Goal: Task Accomplishment & Management: Manage account settings

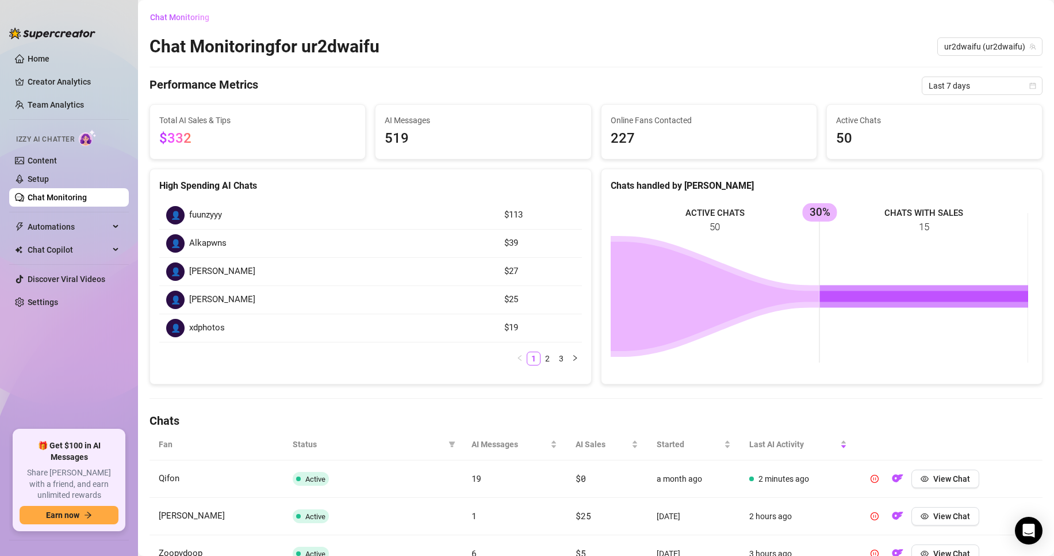
click at [459, 23] on div "Chat Monitoring" at bounding box center [596, 17] width 893 height 18
click at [38, 183] on link "Setup" at bounding box center [38, 178] width 21 height 9
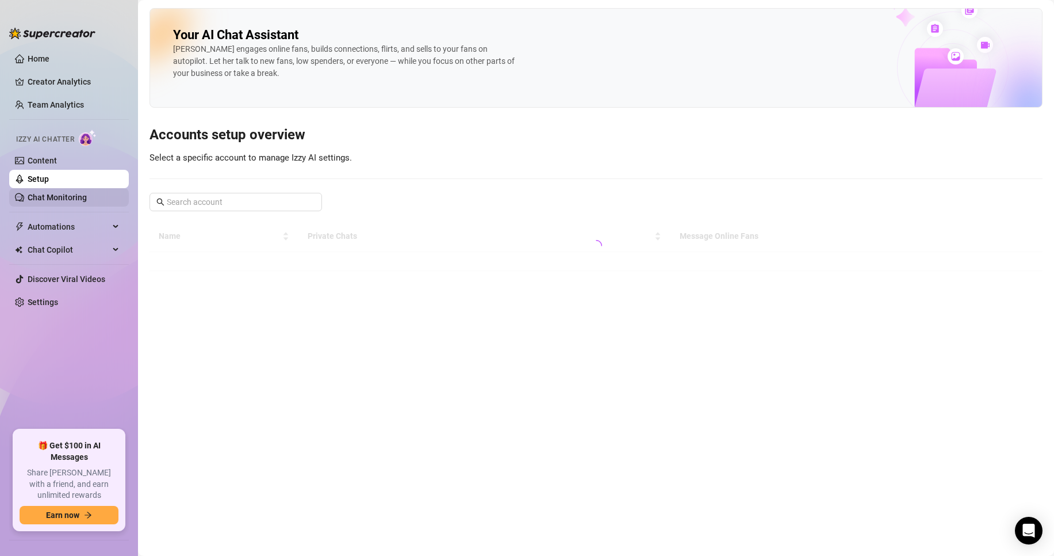
click at [44, 196] on link "Chat Monitoring" at bounding box center [57, 197] width 59 height 9
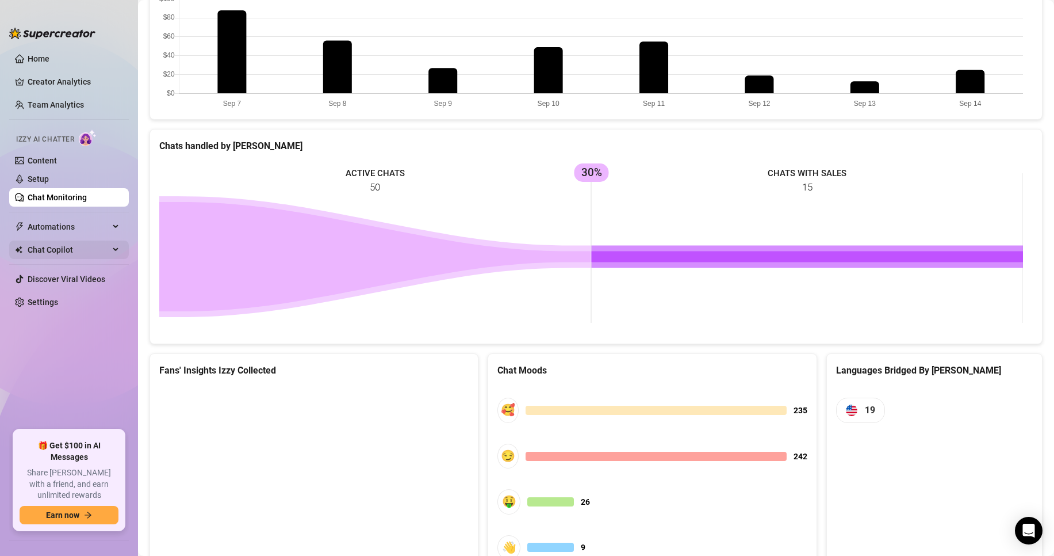
scroll to position [258, 0]
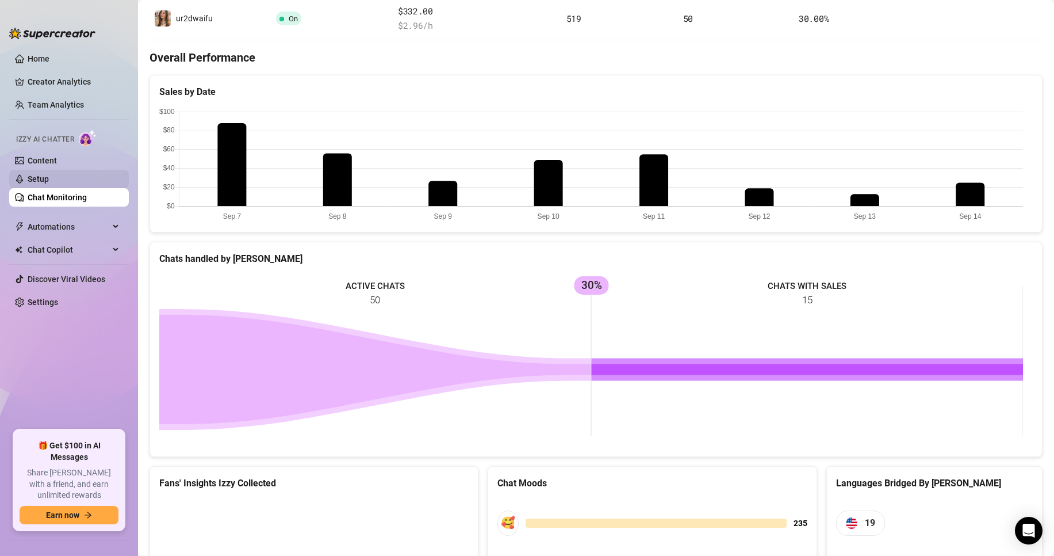
click at [49, 178] on link "Setup" at bounding box center [38, 178] width 21 height 9
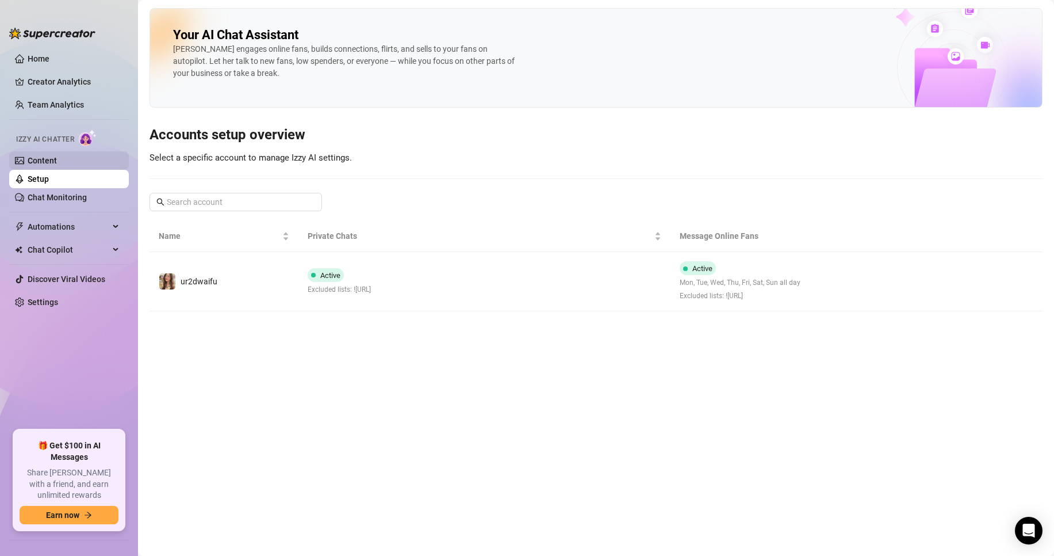
click at [57, 162] on link "Content" at bounding box center [42, 160] width 29 height 9
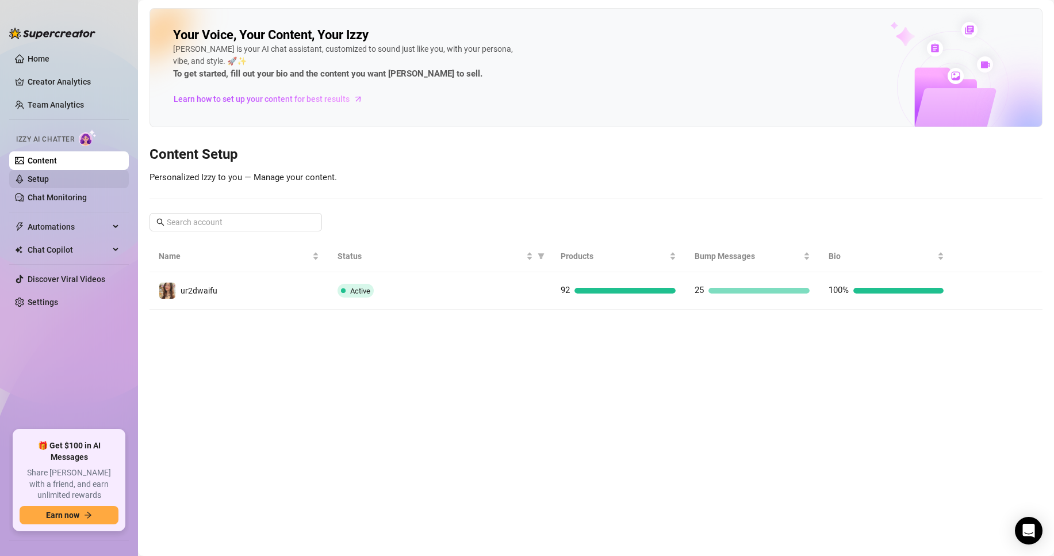
click at [49, 174] on link "Setup" at bounding box center [38, 178] width 21 height 9
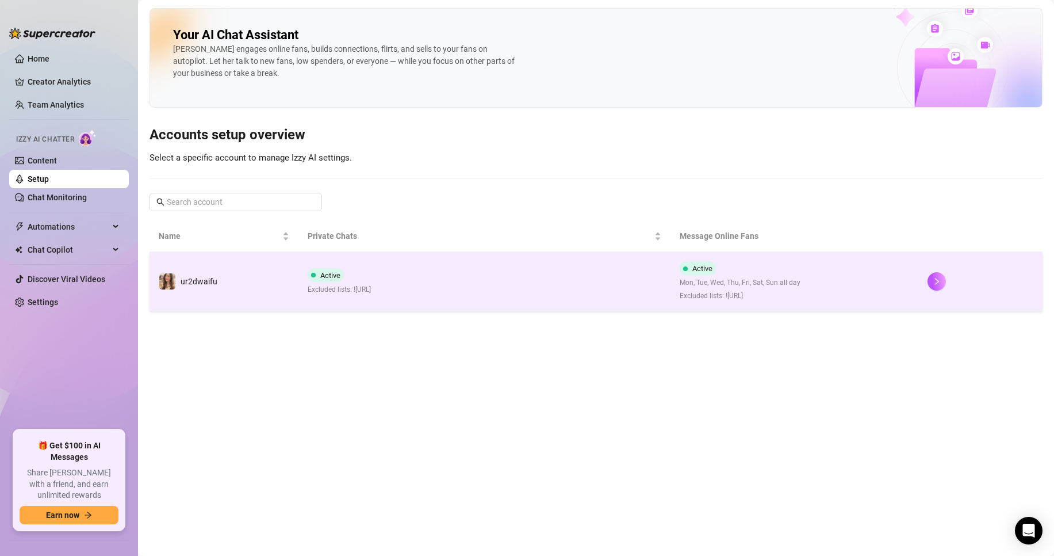
click at [480, 289] on td "Active Excluded lists: ![URL]" at bounding box center [484, 281] width 372 height 59
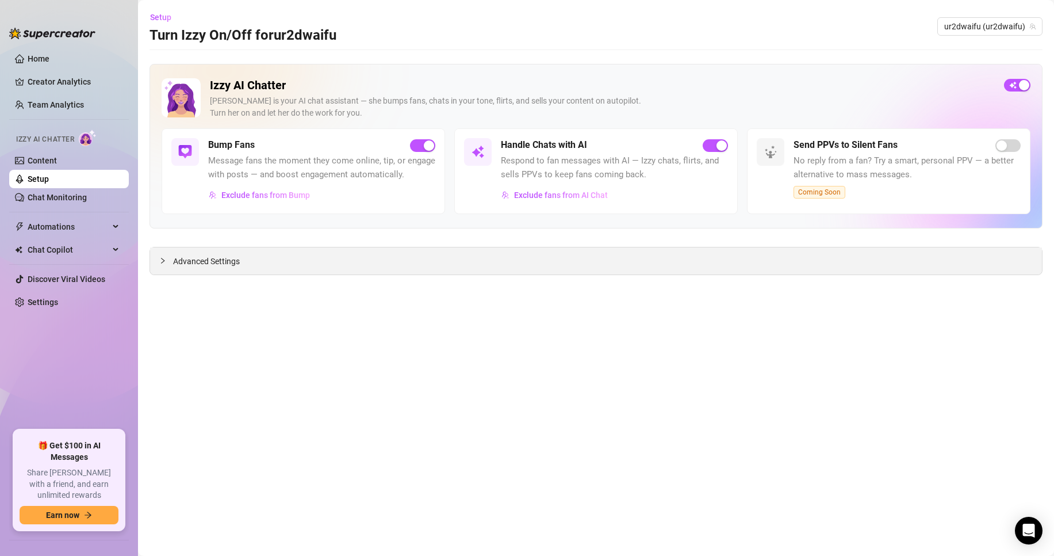
click at [165, 259] on icon "collapsed" at bounding box center [162, 260] width 7 height 7
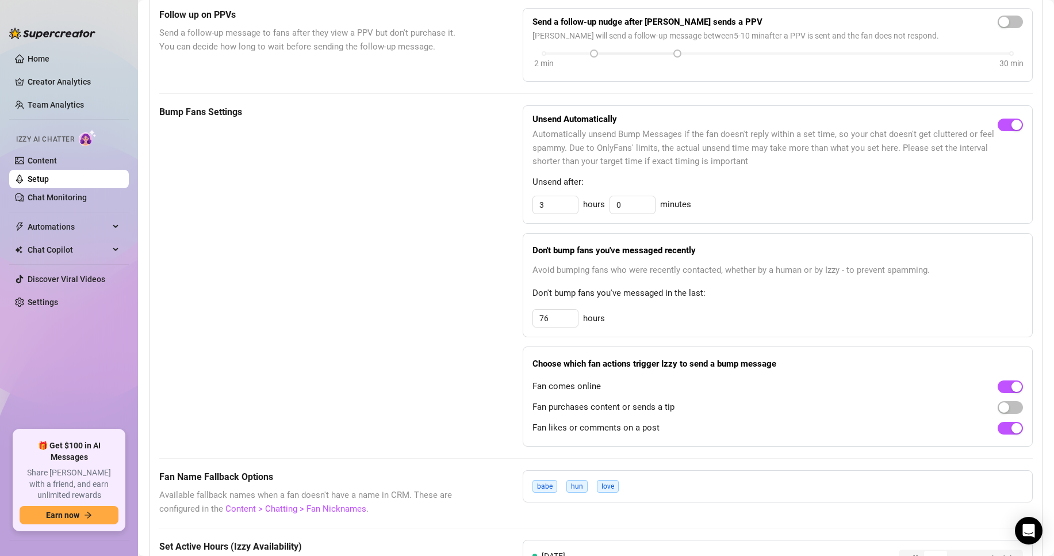
scroll to position [460, 0]
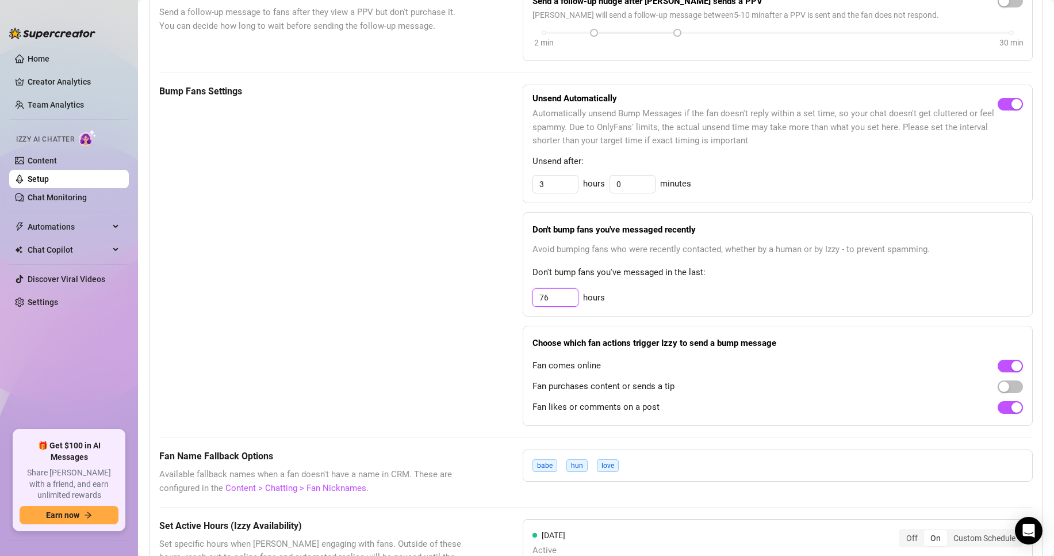
drag, startPoint x: 558, startPoint y: 314, endPoint x: 502, endPoint y: 319, distance: 57.1
click at [504, 319] on div "Bump Fans Settings Unsend Automatically Automatically unsend Bump Messages if t…" at bounding box center [596, 255] width 874 height 341
type input "120"
click at [431, 317] on div "Bump Fans Settings" at bounding box center [312, 255] width 306 height 341
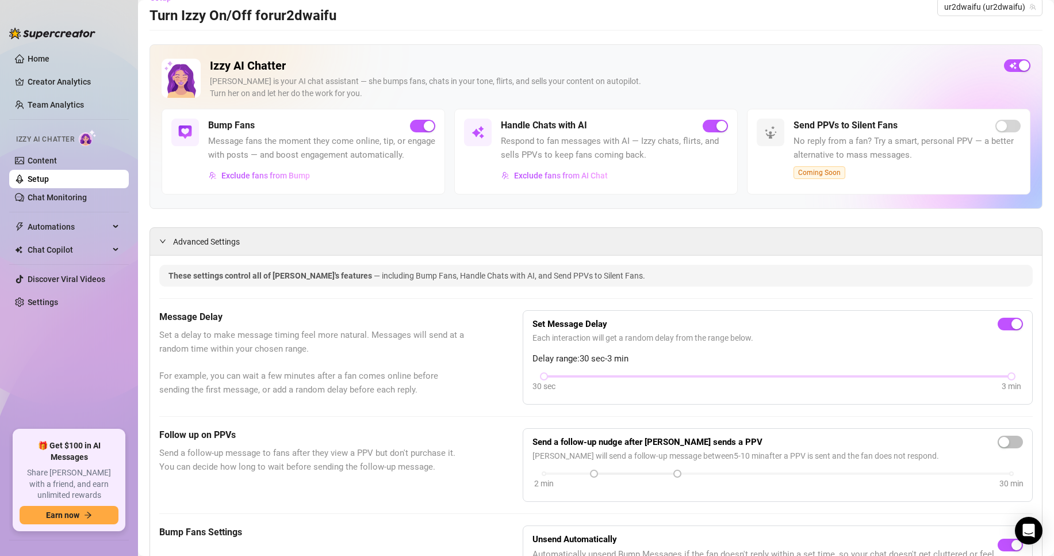
scroll to position [0, 0]
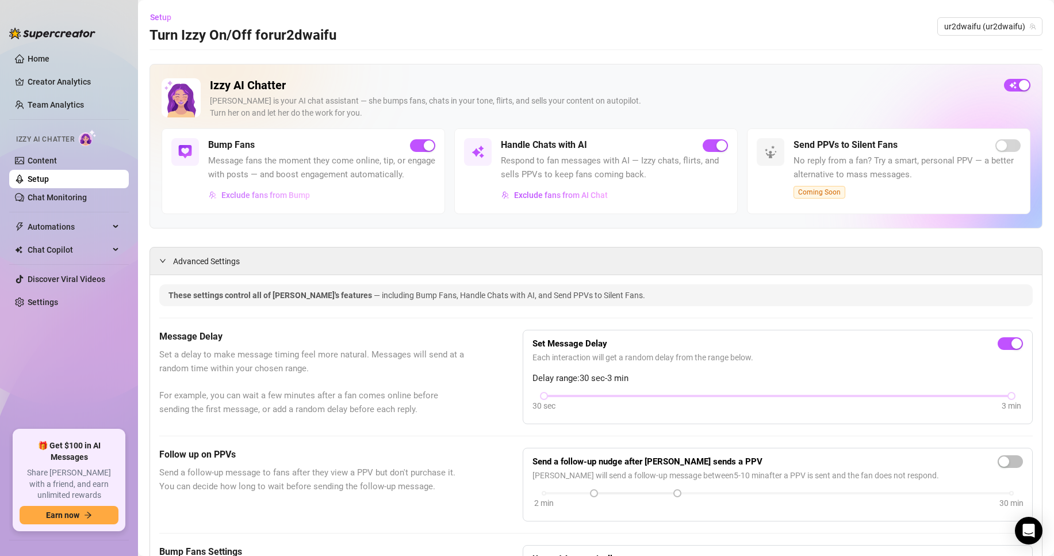
click at [232, 200] on span "Exclude fans from Bump" at bounding box center [265, 194] width 89 height 9
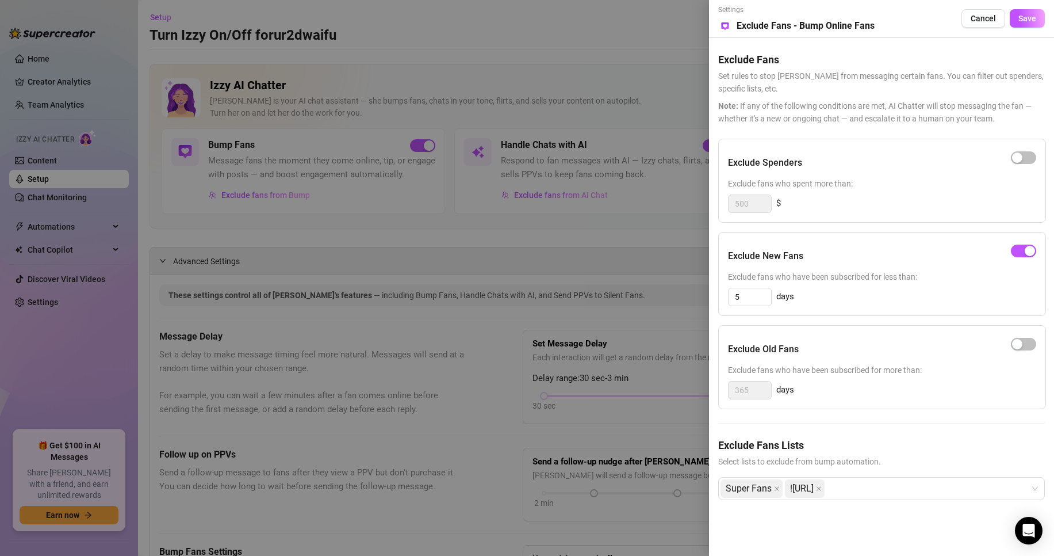
click at [445, 302] on div at bounding box center [527, 278] width 1054 height 556
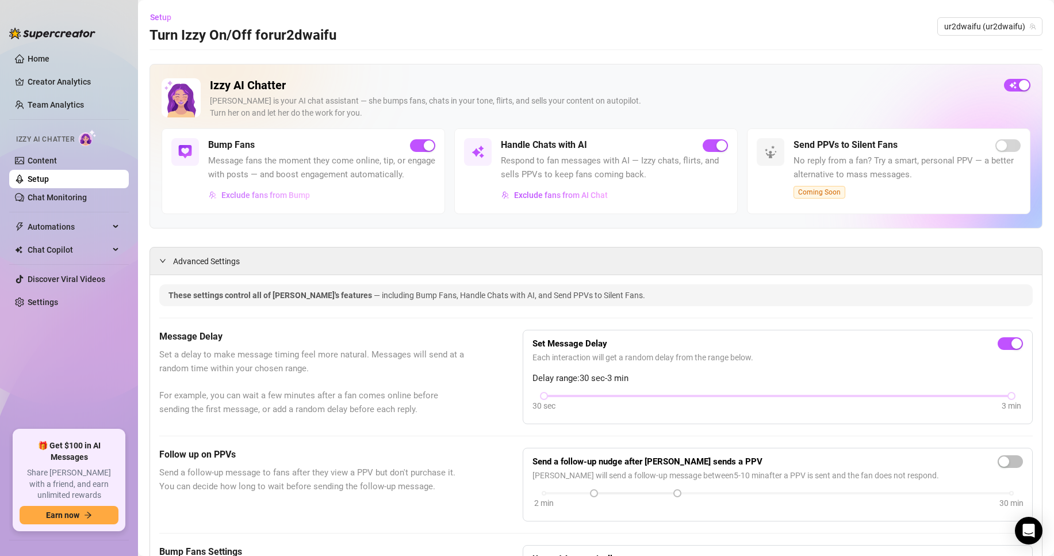
click at [270, 200] on span "Exclude fans from Bump" at bounding box center [265, 194] width 89 height 9
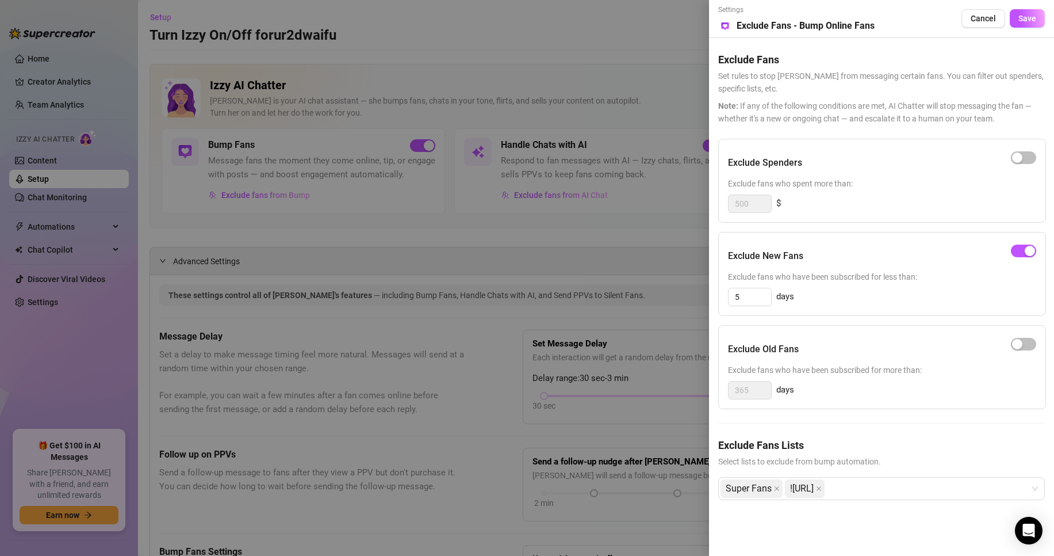
click at [583, 418] on div at bounding box center [527, 278] width 1054 height 556
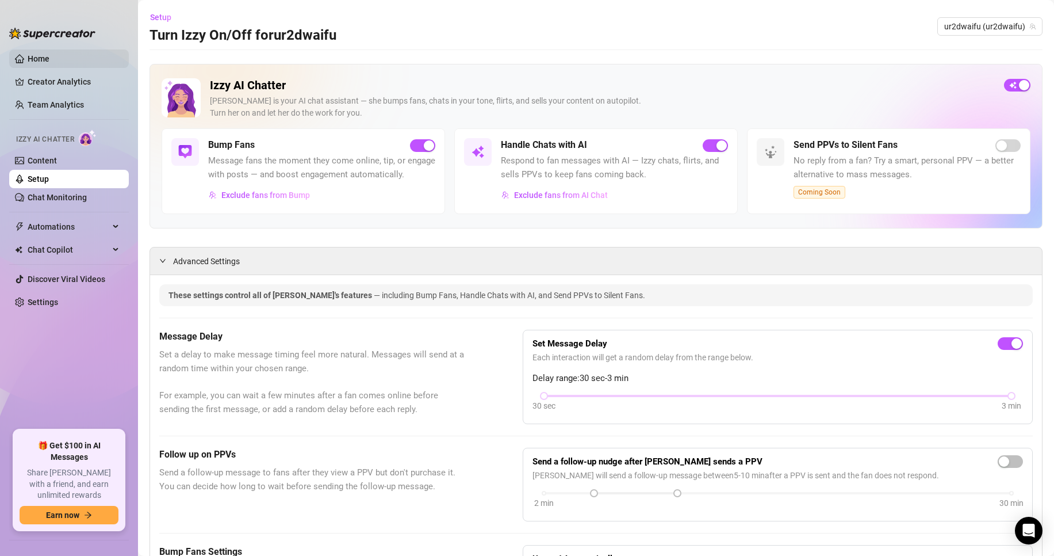
click at [49, 63] on link "Home" at bounding box center [39, 58] width 22 height 9
